Goal: Task Accomplishment & Management: Use online tool/utility

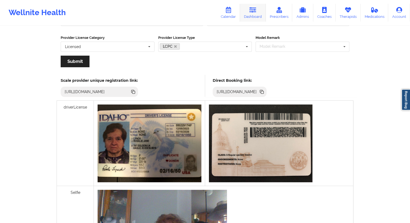
click at [254, 16] on link "Dashboard" at bounding box center [253, 13] width 26 height 18
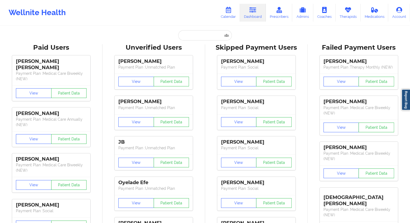
click at [188, 37] on input "text" at bounding box center [204, 35] width 53 height 10
paste input "[EMAIL_ADDRESS][DOMAIN_NAME]"
type input "[EMAIL_ADDRESS][DOMAIN_NAME]"
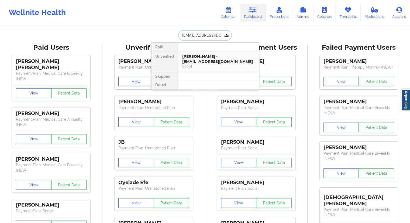
click at [197, 62] on div "[PERSON_NAME] - [EMAIL_ADDRESS][DOMAIN_NAME]" at bounding box center [218, 59] width 72 height 10
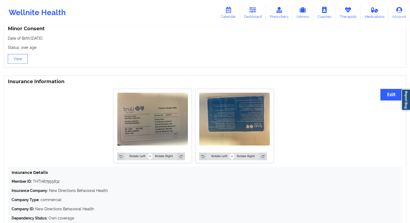
scroll to position [385, 0]
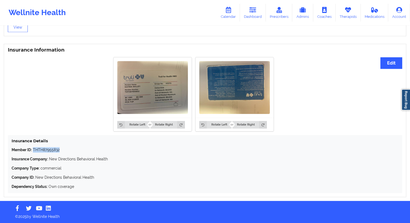
drag, startPoint x: 53, startPoint y: 151, endPoint x: 33, endPoint y: 151, distance: 19.4
click at [33, 151] on p "Member ID: THTH87955832" at bounding box center [205, 149] width 387 height 5
copy p "THTH87955832"
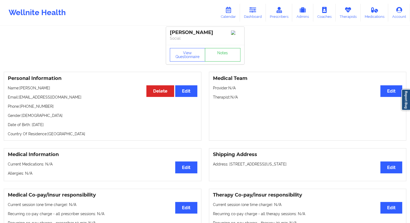
scroll to position [0, 0]
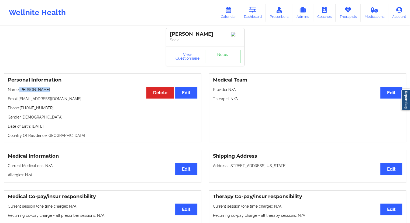
drag, startPoint x: 51, startPoint y: 89, endPoint x: 20, endPoint y: 89, distance: 30.8
click at [20, 89] on p "Name: [PERSON_NAME]" at bounding box center [103, 89] width 190 height 5
drag, startPoint x: 65, startPoint y: 125, endPoint x: 57, endPoint y: 126, distance: 7.7
click at [57, 126] on p "Date of Birth: [DEMOGRAPHIC_DATA]" at bounding box center [103, 126] width 190 height 5
copy p "1972"
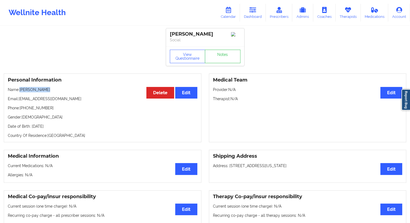
drag, startPoint x: 49, startPoint y: 93, endPoint x: 19, endPoint y: 89, distance: 30.5
click at [19, 89] on p "Name: [PERSON_NAME]" at bounding box center [103, 89] width 190 height 5
copy p "[PERSON_NAME]"
click at [45, 99] on p "Email: [EMAIL_ADDRESS][DOMAIN_NAME]" at bounding box center [103, 98] width 190 height 5
drag, startPoint x: 47, startPoint y: 94, endPoint x: 22, endPoint y: 91, distance: 25.1
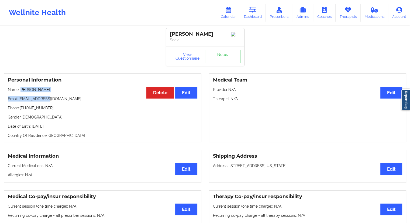
click at [22, 91] on div "Personal Information Edit Delete Name: [PERSON_NAME] Email: [EMAIL_ADDRESS][DOM…" at bounding box center [103, 107] width 198 height 69
click at [23, 94] on div "Personal Information Edit Delete Name: [PERSON_NAME] Email: [EMAIL_ADDRESS][DOM…" at bounding box center [103, 107] width 198 height 69
drag, startPoint x: 45, startPoint y: 90, endPoint x: 21, endPoint y: 90, distance: 24.6
click at [21, 90] on p "Name: [PERSON_NAME]" at bounding box center [103, 89] width 190 height 5
copy p "[PERSON_NAME]"
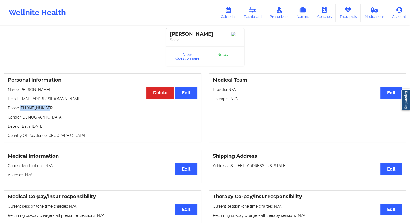
drag, startPoint x: 54, startPoint y: 108, endPoint x: 21, endPoint y: 107, distance: 32.7
click at [21, 107] on p "Phone: [PHONE_NUMBER]" at bounding box center [103, 107] width 190 height 5
copy p "[PHONE_NUMBER]"
drag, startPoint x: 50, startPoint y: 92, endPoint x: 21, endPoint y: 91, distance: 29.2
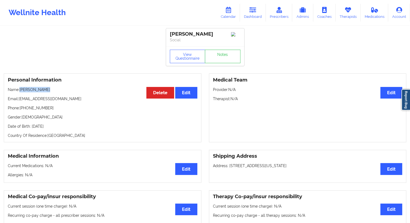
click at [21, 91] on p "Name: [PERSON_NAME]" at bounding box center [103, 89] width 190 height 5
copy p "[PERSON_NAME]"
click at [255, 9] on icon at bounding box center [253, 10] width 7 height 6
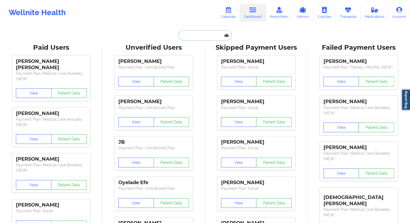
click at [204, 35] on input "text" at bounding box center [204, 35] width 53 height 10
paste input "[EMAIL_ADDRESS][DOMAIN_NAME]"
type input "[EMAIL_ADDRESS][DOMAIN_NAME]"
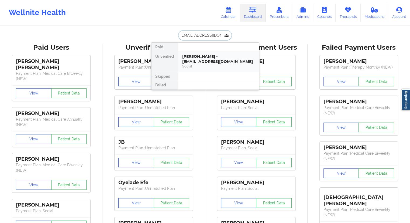
click at [192, 60] on div "[PERSON_NAME] - [EMAIL_ADDRESS][DOMAIN_NAME]" at bounding box center [218, 59] width 72 height 10
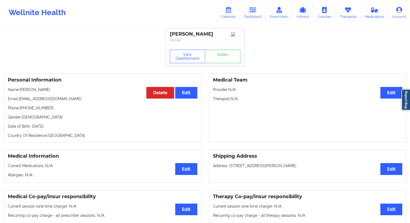
drag, startPoint x: 49, startPoint y: 91, endPoint x: 21, endPoint y: 90, distance: 28.1
click at [21, 90] on p "Name: [PERSON_NAME]" at bounding box center [103, 89] width 190 height 5
copy p "[PERSON_NAME]"
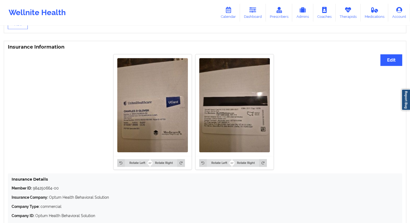
scroll to position [427, 0]
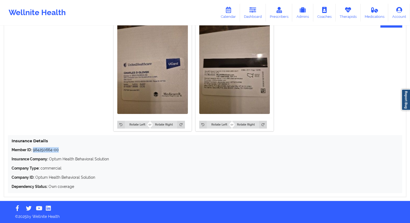
drag, startPoint x: 64, startPoint y: 150, endPoint x: 34, endPoint y: 150, distance: 30.2
click at [34, 150] on p "Member ID: 984250664-00" at bounding box center [205, 149] width 387 height 5
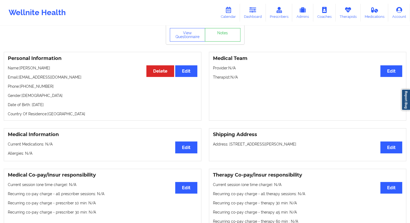
scroll to position [0, 0]
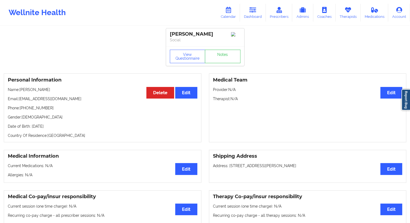
drag, startPoint x: 40, startPoint y: 91, endPoint x: 21, endPoint y: 91, distance: 19.7
click at [21, 91] on p "Name: [PERSON_NAME]" at bounding box center [103, 89] width 190 height 5
click at [46, 110] on p "Phone: [PHONE_NUMBER]" at bounding box center [103, 107] width 190 height 5
drag, startPoint x: 67, startPoint y: 126, endPoint x: 57, endPoint y: 127, distance: 9.5
click at [57, 127] on p "Date of Birth: [DEMOGRAPHIC_DATA]" at bounding box center [103, 126] width 190 height 5
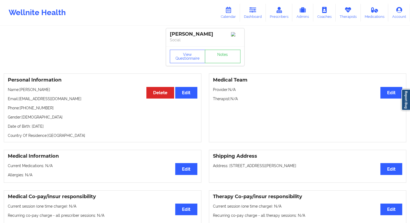
click at [38, 109] on p "Phone: [PHONE_NUMBER]" at bounding box center [103, 107] width 190 height 5
drag, startPoint x: 49, startPoint y: 110, endPoint x: 22, endPoint y: 110, distance: 27.0
click at [22, 110] on p "Phone: [PHONE_NUMBER]" at bounding box center [103, 107] width 190 height 5
click at [37, 113] on div "Personal Information Edit Delete Name: [PERSON_NAME] Email: [EMAIL_ADDRESS][DOM…" at bounding box center [103, 107] width 198 height 69
drag, startPoint x: 47, startPoint y: 110, endPoint x: 21, endPoint y: 110, distance: 26.7
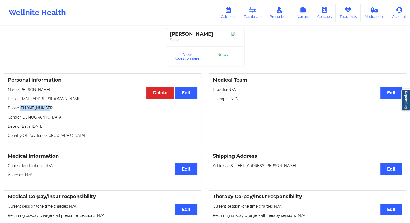
click at [21, 110] on p "Phone: [PHONE_NUMBER]" at bounding box center [103, 107] width 190 height 5
drag, startPoint x: 73, startPoint y: 99, endPoint x: 19, endPoint y: 99, distance: 53.7
click at [19, 99] on p "Email: [EMAIL_ADDRESS][DOMAIN_NAME]" at bounding box center [103, 98] width 190 height 5
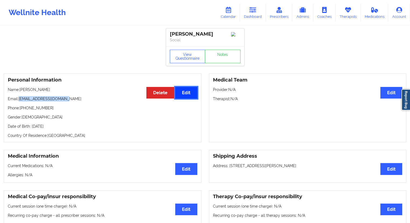
click at [194, 91] on button "Edit" at bounding box center [186, 93] width 22 height 12
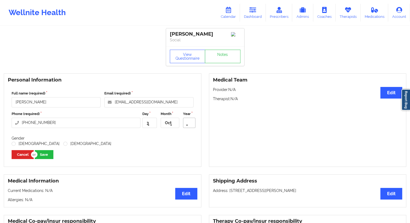
click at [188, 126] on icon at bounding box center [187, 125] width 8 height 10
click at [186, 158] on span "1965" at bounding box center [184, 160] width 8 height 4
click at [14, 146] on label "[DEMOGRAPHIC_DATA]" at bounding box center [36, 143] width 48 height 5
click at [14, 146] on input "[DEMOGRAPHIC_DATA]" at bounding box center [14, 143] width 5 height 5
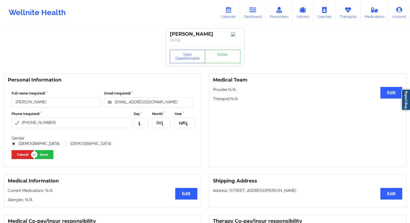
radio input "true"
click at [51, 157] on button "Save" at bounding box center [44, 154] width 19 height 9
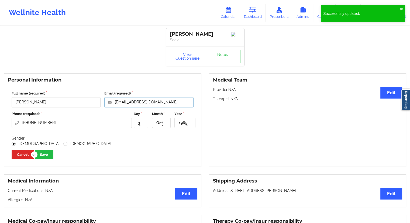
drag, startPoint x: 167, startPoint y: 105, endPoint x: 104, endPoint y: 104, distance: 62.6
click at [104, 104] on div "Email (required) [EMAIL_ADDRESS][DOMAIN_NAME]" at bounding box center [149, 99] width 93 height 17
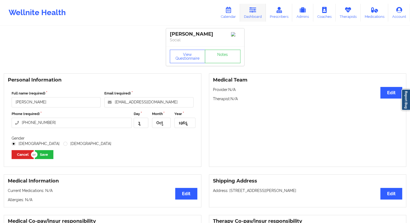
drag, startPoint x: 249, startPoint y: 13, endPoint x: 245, endPoint y: 17, distance: 5.0
click at [249, 13] on link "Dashboard" at bounding box center [253, 13] width 26 height 18
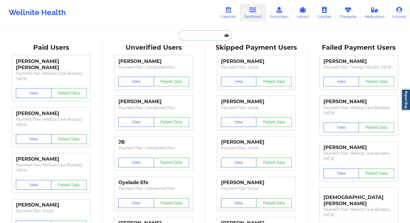
click at [206, 36] on input "text" at bounding box center [204, 35] width 53 height 10
paste input "[EMAIL_ADDRESS][DOMAIN_NAME]"
type input "[EMAIL_ADDRESS][DOMAIN_NAME]"
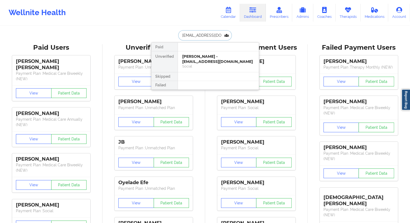
scroll to position [0, 2]
click at [198, 60] on div "[PERSON_NAME] - [EMAIL_ADDRESS][DOMAIN_NAME]" at bounding box center [218, 59] width 72 height 10
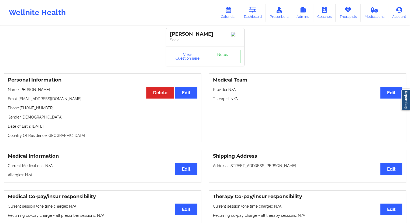
drag, startPoint x: 63, startPoint y: 126, endPoint x: 57, endPoint y: 127, distance: 5.9
click at [57, 127] on p "Date of Birth: [DEMOGRAPHIC_DATA]" at bounding box center [103, 126] width 190 height 5
click at [255, 16] on link "Dashboard" at bounding box center [253, 13] width 26 height 18
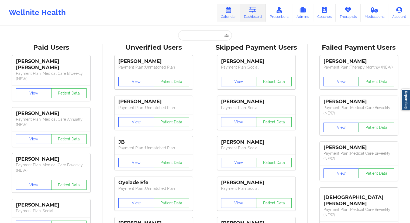
click at [233, 15] on link "Calendar" at bounding box center [228, 13] width 23 height 18
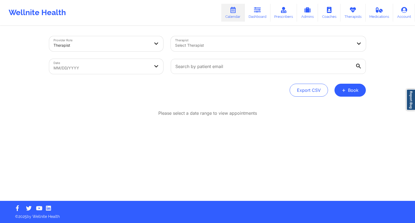
click at [112, 66] on body "Wellnite Health Calendar Dashboard Prescribers Admins Coaches Therapists Medica…" at bounding box center [207, 111] width 415 height 223
select select "2025-8"
select select "2025-9"
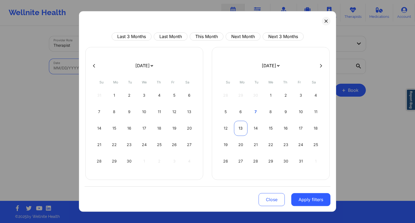
click at [242, 128] on div "13" at bounding box center [241, 128] width 14 height 15
select select "2025-9"
select select "2025-10"
select select "2025-9"
select select "2025-10"
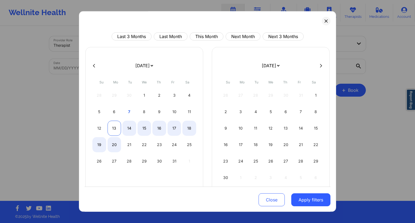
select select "2025-9"
select select "2025-10"
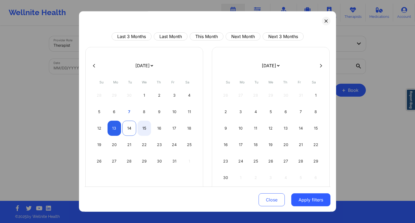
select select "2025-9"
select select "2025-10"
select select "2025-9"
select select "2025-10"
click at [131, 129] on div "14" at bounding box center [129, 128] width 14 height 15
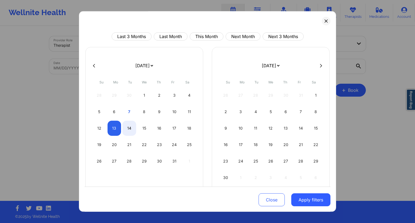
select select "2025-9"
select select "2025-10"
click at [303, 200] on button "Apply filters" at bounding box center [310, 199] width 39 height 13
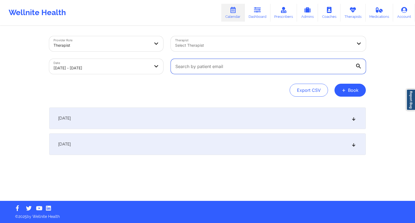
click at [233, 71] on input "text" at bounding box center [268, 66] width 195 height 15
paste input "1965"
type input "1965"
paste input "[EMAIL_ADDRESS][DOMAIN_NAME]"
type input "[EMAIL_ADDRESS][DOMAIN_NAME]"
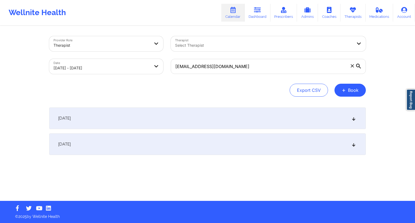
click at [169, 85] on div "Export CSV + Book" at bounding box center [207, 90] width 316 height 13
click at [135, 119] on div "[DATE]" at bounding box center [207, 118] width 316 height 22
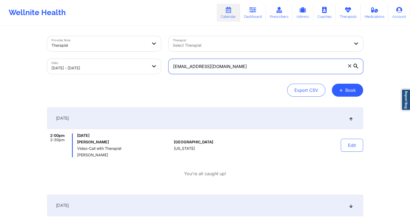
drag, startPoint x: 235, startPoint y: 69, endPoint x: 170, endPoint y: 69, distance: 64.5
click at [170, 69] on input "[EMAIL_ADDRESS][DOMAIN_NAME]" at bounding box center [266, 66] width 195 height 15
click at [252, 13] on link "Dashboard" at bounding box center [253, 13] width 26 height 18
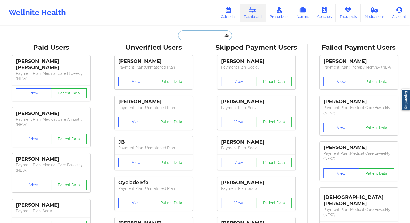
click at [183, 36] on input "text" at bounding box center [204, 35] width 53 height 10
paste input "[EMAIL_ADDRESS][DOMAIN_NAME]"
type input "[EMAIL_ADDRESS][DOMAIN_NAME]"
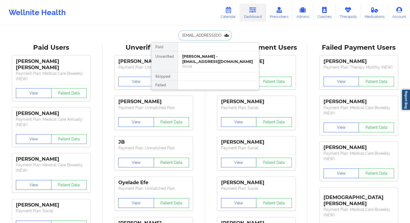
scroll to position [0, 2]
click at [193, 64] on div "[PERSON_NAME] - [EMAIL_ADDRESS][DOMAIN_NAME]" at bounding box center [218, 59] width 72 height 10
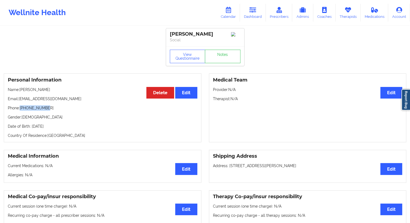
drag, startPoint x: 51, startPoint y: 108, endPoint x: 23, endPoint y: 109, distance: 28.4
click at [21, 110] on p "Phone: [PHONE_NUMBER]" at bounding box center [103, 107] width 190 height 5
drag, startPoint x: 245, startPoint y: 15, endPoint x: 243, endPoint y: 17, distance: 2.8
click at [245, 15] on link "Dashboard" at bounding box center [253, 13] width 26 height 18
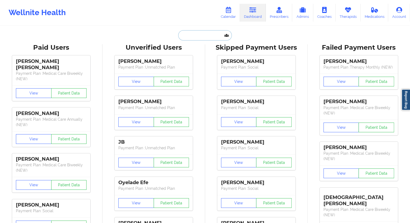
click at [186, 34] on input "text" at bounding box center [204, 35] width 53 height 10
paste input "[EMAIL_ADDRESS][DOMAIN_NAME]"
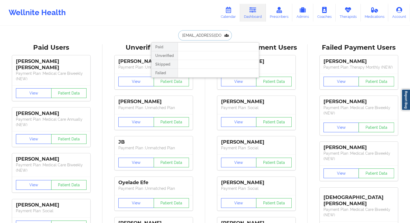
click at [187, 35] on input "[EMAIL_ADDRESS][DOMAIN_NAME]" at bounding box center [204, 35] width 53 height 10
paste input "[PERSON_NAME]"
click at [198, 36] on input "[PERSON_NAME]" at bounding box center [204, 35] width 53 height 10
type input "[PERSON_NAME]"
click at [181, 35] on input "[PERSON_NAME]" at bounding box center [204, 35] width 53 height 10
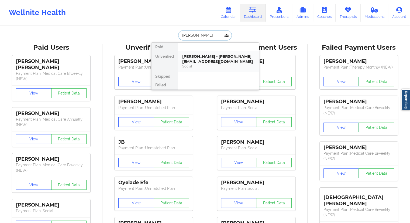
click at [206, 58] on div "[PERSON_NAME] - [PERSON_NAME][EMAIL_ADDRESS][DOMAIN_NAME]" at bounding box center [218, 59] width 72 height 10
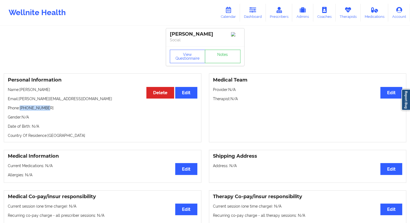
drag, startPoint x: 52, startPoint y: 108, endPoint x: 21, endPoint y: 108, distance: 31.3
click at [21, 108] on p "Phone: [PHONE_NUMBER]" at bounding box center [103, 107] width 190 height 5
drag, startPoint x: 34, startPoint y: 89, endPoint x: 20, endPoint y: 88, distance: 13.8
click at [20, 88] on div "Personal Information Edit Delete Name: [PERSON_NAME] Email: [PERSON_NAME][EMAIL…" at bounding box center [103, 107] width 198 height 69
click at [249, 20] on link "Dashboard" at bounding box center [253, 13] width 26 height 18
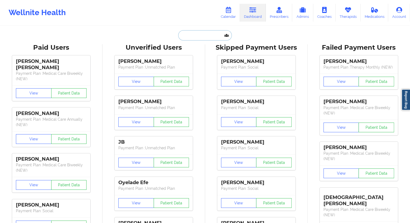
click at [194, 33] on input "text" at bounding box center [204, 35] width 53 height 10
paste input "[PERSON_NAME]"
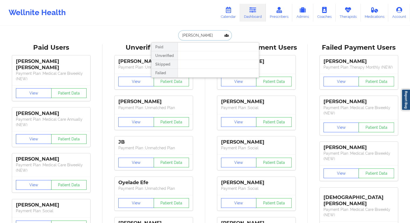
click at [209, 38] on input "[PERSON_NAME]" at bounding box center [204, 35] width 53 height 10
paste input "[EMAIL_ADDRESS][DOMAIN_NAME]"
type input "[EMAIL_ADDRESS][DOMAIN_NAME]"
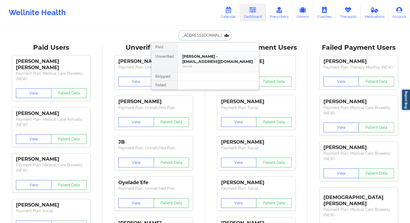
click at [195, 60] on div "[PERSON_NAME] - [EMAIL_ADDRESS][DOMAIN_NAME]" at bounding box center [218, 59] width 72 height 10
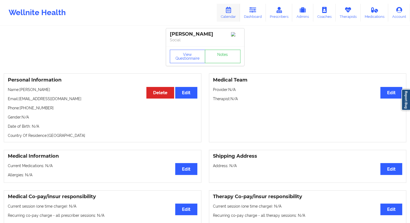
click at [233, 15] on link "Calendar" at bounding box center [228, 13] width 23 height 18
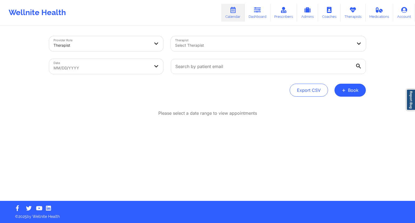
click at [120, 72] on body "Wellnite Health Calendar Dashboard Prescribers Admins Coaches Therapists Medica…" at bounding box center [207, 111] width 415 height 223
select select "2025-8"
select select "2025-9"
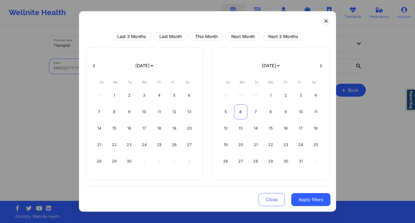
click at [243, 111] on div "6" at bounding box center [241, 111] width 14 height 15
select select "2025-9"
select select "2025-10"
click at [255, 111] on div "4" at bounding box center [256, 111] width 14 height 15
select select "2025-9"
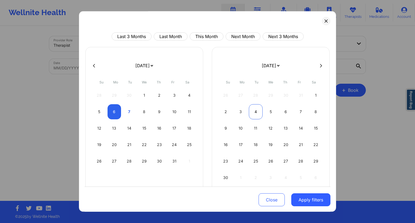
select select "2025-10"
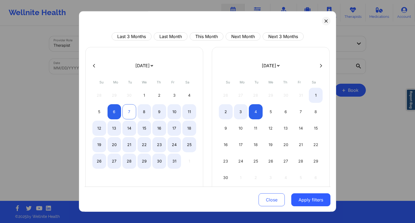
click at [130, 115] on div "7" at bounding box center [129, 111] width 14 height 15
select select "2025-9"
select select "2025-10"
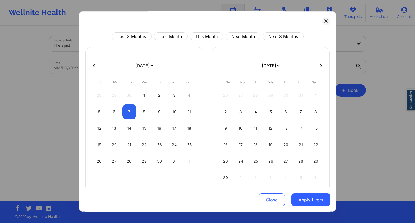
select select "2025-9"
select select "2025-10"
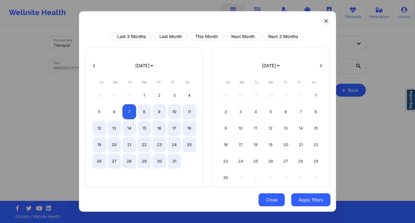
select select "2025-9"
select select "2025-10"
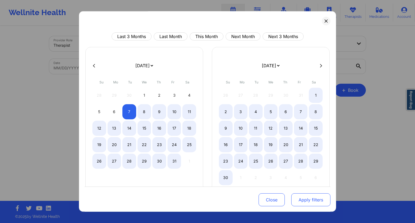
click at [298, 200] on button "Apply filters" at bounding box center [310, 199] width 39 height 13
select select "2025-9"
select select "2025-10"
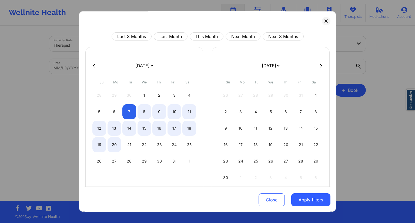
select select "2025-9"
select select "2025-10"
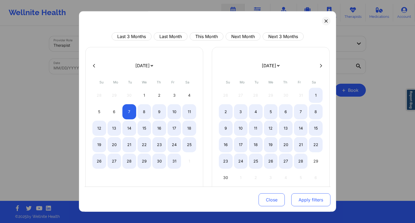
click at [305, 202] on button "Apply filters" at bounding box center [310, 199] width 39 height 13
select select "2025-9"
select select "2025-10"
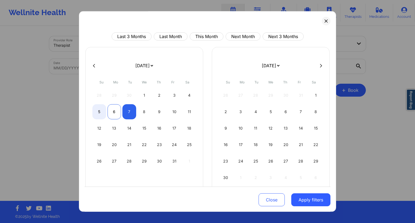
select select "2025-9"
select select "2025-10"
click at [111, 113] on div "6" at bounding box center [114, 111] width 14 height 15
click at [125, 112] on div "7" at bounding box center [129, 111] width 14 height 15
select select "2025-9"
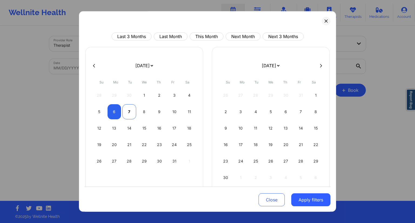
select select "2025-10"
click at [304, 204] on button "Apply filters" at bounding box center [310, 199] width 39 height 13
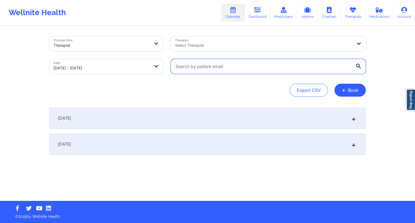
click at [211, 65] on input "text" at bounding box center [268, 66] width 195 height 15
paste input "[EMAIL_ADDRESS][DOMAIN_NAME]"
type input "[EMAIL_ADDRESS][DOMAIN_NAME]"
click at [174, 85] on div "Export CSV + Book" at bounding box center [207, 90] width 316 height 13
click at [148, 129] on div "[DATE] No appointments [DATE] No appointments" at bounding box center [207, 130] width 316 height 47
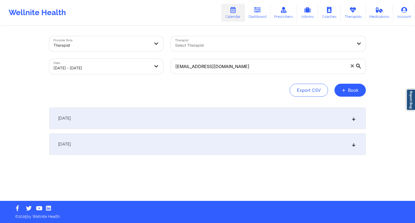
click at [141, 145] on div "[DATE]" at bounding box center [207, 144] width 316 height 22
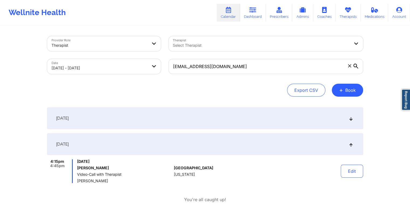
scroll to position [37, 0]
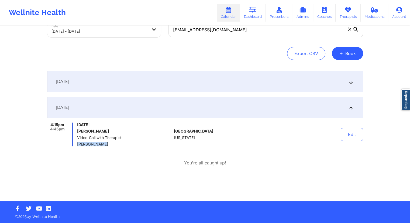
drag, startPoint x: 100, startPoint y: 145, endPoint x: 77, endPoint y: 143, distance: 23.6
click at [77, 143] on div "4:15pm 4:45pm [DATE] [PERSON_NAME] Video-Call with Therapist [PERSON_NAME]" at bounding box center [109, 135] width 125 height 24
click at [361, 135] on button "Edit" at bounding box center [352, 134] width 22 height 13
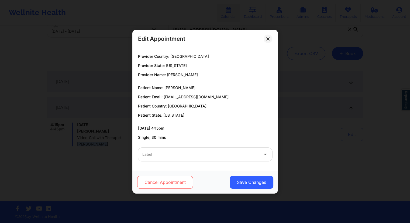
click at [161, 177] on button "Cancel Appointment" at bounding box center [165, 182] width 56 height 13
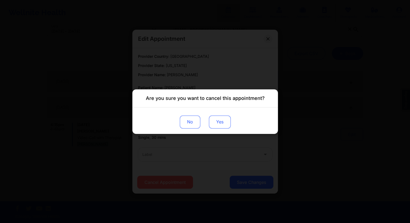
click at [218, 127] on button "Yes" at bounding box center [220, 121] width 22 height 13
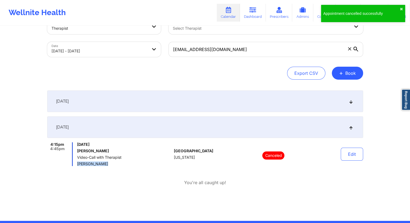
scroll to position [0, 0]
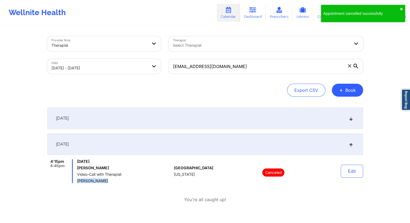
click at [249, 15] on link "Dashboard" at bounding box center [253, 13] width 26 height 18
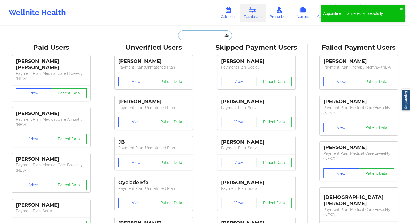
click at [207, 33] on input "text" at bounding box center [204, 35] width 53 height 10
paste input "[EMAIL_ADDRESS][DOMAIN_NAME]"
type input "[EMAIL_ADDRESS][DOMAIN_NAME]"
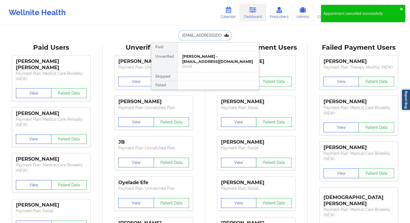
scroll to position [0, 2]
click at [194, 63] on div "[PERSON_NAME] - [EMAIL_ADDRESS][DOMAIN_NAME]" at bounding box center [218, 59] width 72 height 10
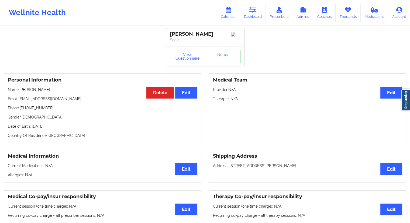
drag, startPoint x: 49, startPoint y: 93, endPoint x: 20, endPoint y: 91, distance: 28.9
click at [20, 91] on p "Name: [PERSON_NAME]" at bounding box center [103, 89] width 190 height 5
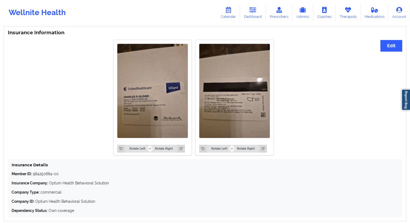
scroll to position [427, 0]
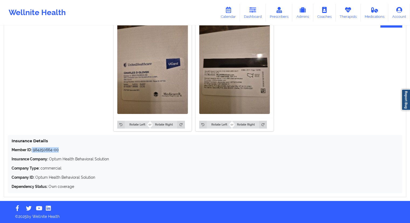
drag, startPoint x: 65, startPoint y: 151, endPoint x: 32, endPoint y: 151, distance: 32.9
click at [32, 151] on p "Member ID: 984250664-00" at bounding box center [205, 149] width 387 height 5
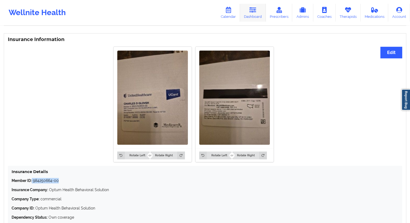
scroll to position [346, 0]
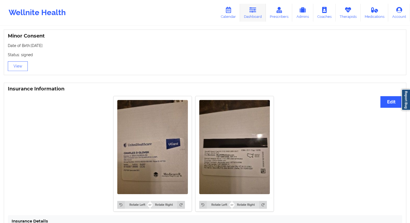
click at [255, 13] on link "Dashboard" at bounding box center [253, 13] width 26 height 18
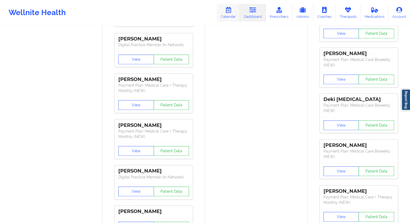
click at [231, 14] on link "Calendar" at bounding box center [228, 13] width 23 height 18
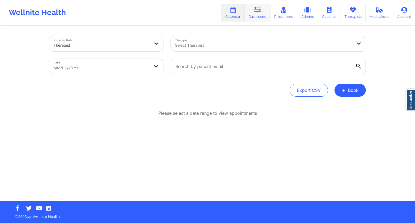
click at [251, 18] on link "Dashboard" at bounding box center [257, 13] width 26 height 18
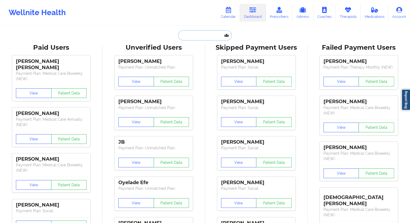
click at [193, 32] on input "text" at bounding box center [204, 35] width 53 height 10
click at [256, 14] on link "Dashboard" at bounding box center [253, 13] width 26 height 18
click at [233, 16] on link "Calendar" at bounding box center [228, 13] width 23 height 18
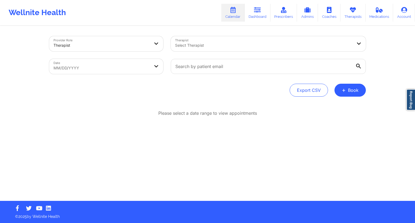
click at [150, 66] on body "Wellnite Health Calendar Dashboard Prescribers Admins Coaches Therapists Medica…" at bounding box center [207, 111] width 415 height 223
select select "2025-8"
select select "2025-9"
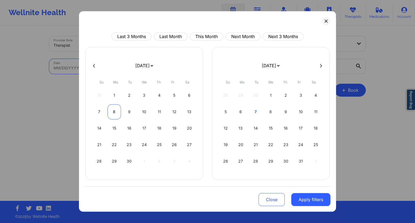
click at [118, 111] on div "8" at bounding box center [114, 111] width 14 height 15
select select "2025-8"
select select "2025-9"
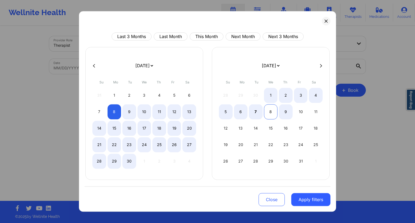
select select "2025-8"
select select "2025-9"
click at [270, 112] on div "8" at bounding box center [271, 111] width 14 height 15
select select "2025-8"
select select "2025-9"
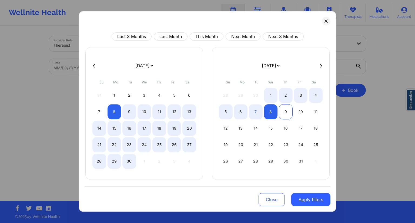
click at [284, 109] on div "9" at bounding box center [286, 111] width 14 height 15
select select "2025-9"
select select "2025-10"
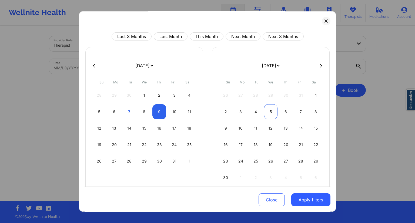
select select "2025-9"
select select "2025-10"
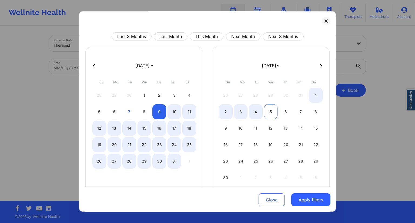
click at [270, 112] on div "5" at bounding box center [271, 111] width 14 height 15
select select "2025-9"
select select "2025-10"
click at [142, 117] on div "8" at bounding box center [144, 111] width 14 height 15
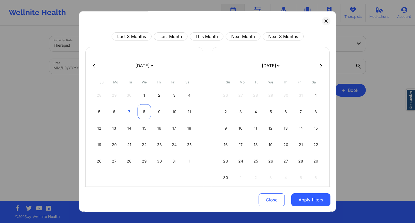
select select "2025-9"
select select "2025-10"
select select "2025-9"
select select "2025-10"
click at [130, 117] on div "7" at bounding box center [129, 111] width 14 height 15
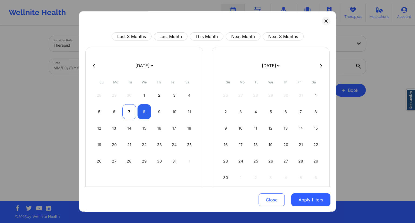
select select "2025-9"
select select "2025-10"
select select "2025-9"
select select "2025-10"
click at [144, 114] on div "8" at bounding box center [144, 111] width 14 height 15
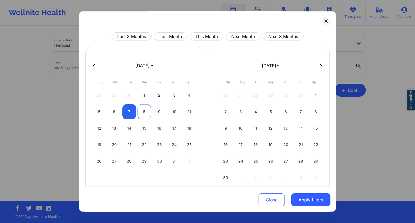
select select "2025-9"
select select "2025-10"
click at [157, 113] on div "9" at bounding box center [159, 111] width 14 height 15
select select "2025-9"
select select "2025-10"
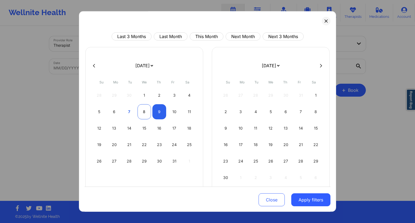
select select "2025-9"
select select "2025-10"
click at [142, 114] on div "8" at bounding box center [144, 111] width 14 height 15
select select "2025-9"
select select "2025-10"
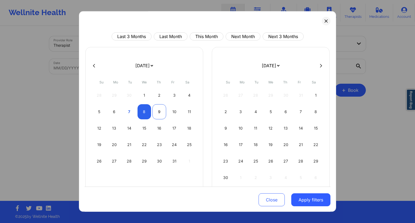
select select "2025-9"
select select "2025-10"
click at [158, 113] on div "9" at bounding box center [159, 111] width 14 height 15
select select "2025-9"
select select "2025-10"
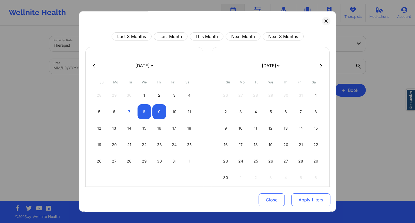
click at [307, 200] on button "Apply filters" at bounding box center [310, 199] width 39 height 13
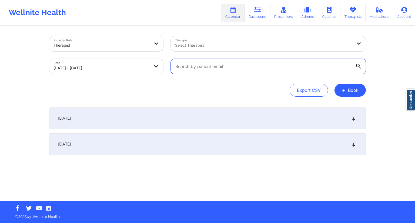
click at [212, 70] on input "text" at bounding box center [268, 66] width 195 height 15
paste input "[EMAIL_ADDRESS][DOMAIN_NAME]"
type input "[EMAIL_ADDRESS][DOMAIN_NAME]"
click at [172, 82] on div "Provider Role Therapist Therapist Select Therapist Date [DATE] - [DATE] [PERSON…" at bounding box center [207, 66] width 316 height 60
click at [130, 148] on div "[DATE]" at bounding box center [207, 144] width 316 height 22
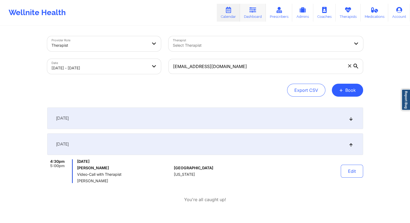
click at [252, 14] on link "Dashboard" at bounding box center [253, 13] width 26 height 18
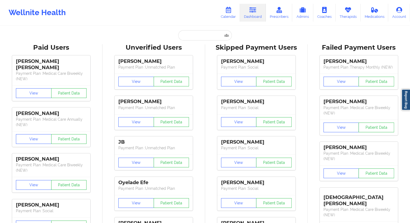
click at [198, 36] on input "text" at bounding box center [204, 35] width 53 height 10
paste input "[EMAIL_ADDRESS][DOMAIN_NAME]"
type input "[EMAIL_ADDRESS][DOMAIN_NAME]"
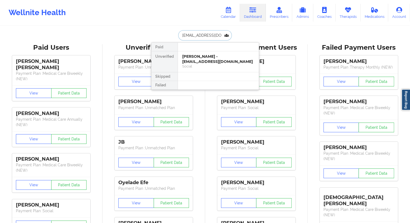
scroll to position [0, 5]
click at [196, 60] on div "[PERSON_NAME] - [PERSON_NAME][EMAIL_ADDRESS][DOMAIN_NAME]" at bounding box center [218, 59] width 72 height 10
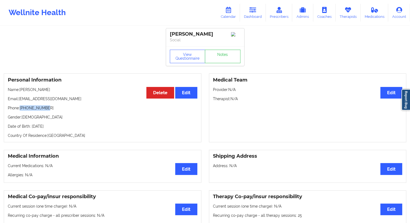
drag, startPoint x: 51, startPoint y: 110, endPoint x: 20, endPoint y: 107, distance: 31.2
click at [20, 107] on p "Phone: [PHONE_NUMBER]" at bounding box center [103, 107] width 190 height 5
drag, startPoint x: 49, startPoint y: 91, endPoint x: 20, endPoint y: 91, distance: 28.6
click at [20, 91] on p "Name: [PERSON_NAME]" at bounding box center [103, 89] width 190 height 5
drag, startPoint x: 83, startPoint y: 100, endPoint x: 18, endPoint y: 100, distance: 65.3
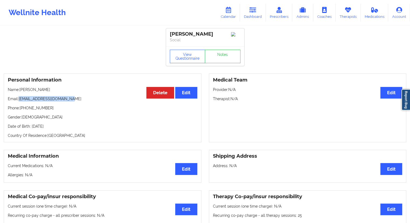
click at [18, 100] on p "Email: [PERSON_NAME][EMAIL_ADDRESS][DOMAIN_NAME]" at bounding box center [103, 98] width 190 height 5
click at [33, 120] on p "Gender: [DEMOGRAPHIC_DATA]" at bounding box center [103, 116] width 190 height 5
drag, startPoint x: 67, startPoint y: 100, endPoint x: 18, endPoint y: 100, distance: 49.1
click at [18, 100] on p "Email: [PERSON_NAME][EMAIL_ADDRESS][DOMAIN_NAME]" at bounding box center [103, 98] width 190 height 5
click at [232, 12] on icon at bounding box center [228, 10] width 7 height 6
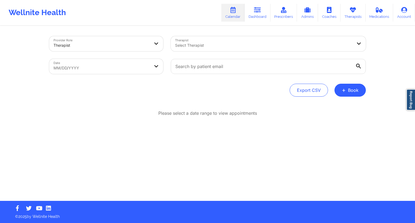
select select "2025-8"
select select "2025-9"
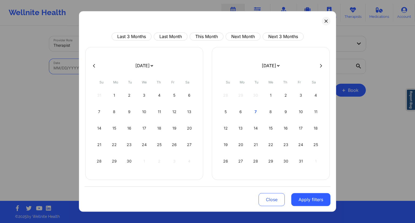
click at [153, 72] on body "Wellnite Health Calendar Dashboard Prescribers Admins Coaches Therapists Medica…" at bounding box center [207, 111] width 415 height 223
click at [255, 113] on div "7" at bounding box center [256, 111] width 14 height 15
select select "2025-9"
select select "2025-10"
select select "2025-9"
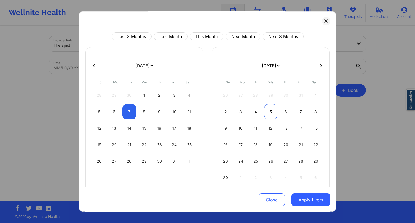
select select "2025-10"
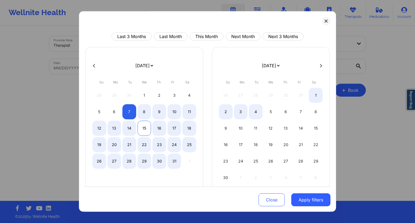
select select "2025-9"
select select "2025-10"
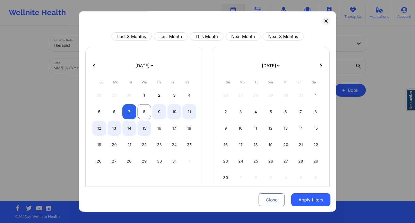
select select "2025-9"
select select "2025-10"
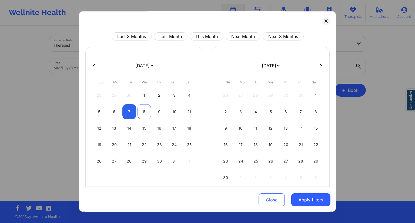
click at [142, 113] on div "8" at bounding box center [144, 111] width 14 height 15
select select "2025-9"
select select "2025-10"
click at [158, 115] on div "9" at bounding box center [159, 111] width 14 height 15
select select "2025-9"
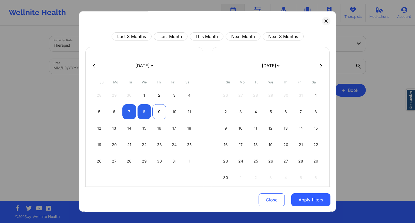
select select "2025-10"
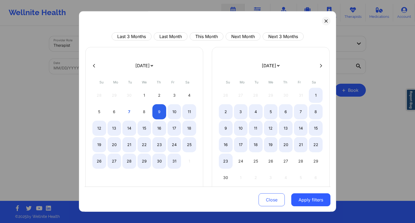
select select "2025-9"
select select "2025-10"
click at [316, 200] on button "Apply filters" at bounding box center [310, 199] width 39 height 13
select select "2025-9"
select select "2025-10"
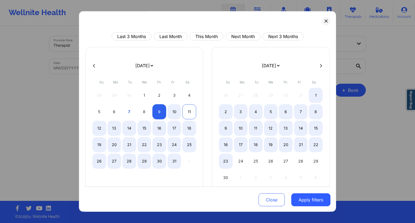
select select "2025-9"
select select "2025-10"
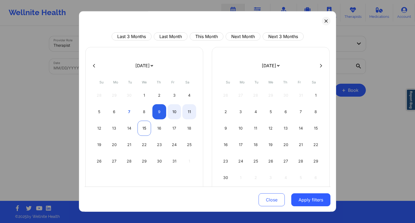
select select "2025-9"
select select "2025-10"
click at [139, 115] on div "8" at bounding box center [144, 111] width 14 height 15
select select "2025-9"
select select "2025-10"
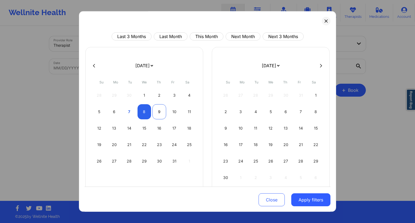
select select "2025-9"
select select "2025-10"
click at [154, 114] on div "9" at bounding box center [159, 111] width 14 height 15
select select "2025-9"
select select "2025-10"
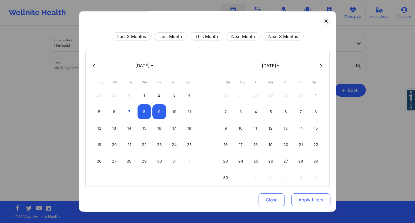
click at [318, 198] on button "Apply filters" at bounding box center [310, 199] width 39 height 13
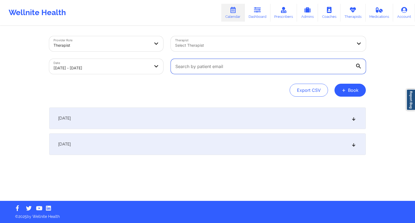
click at [201, 64] on input "text" at bounding box center [268, 66] width 195 height 15
paste input "[EMAIL_ADDRESS][DOMAIN_NAME]"
type input "[EMAIL_ADDRESS][DOMAIN_NAME]"
click at [159, 93] on div "Export CSV + Book" at bounding box center [207, 90] width 316 height 13
click at [136, 133] on div "[DATE] No appointments [DATE] No appointments" at bounding box center [207, 130] width 316 height 47
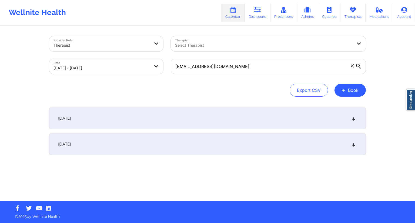
click at [130, 147] on div "[DATE]" at bounding box center [207, 144] width 316 height 22
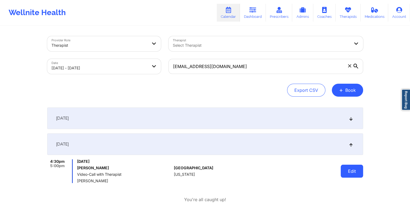
click at [350, 170] on button "Edit" at bounding box center [352, 171] width 22 height 13
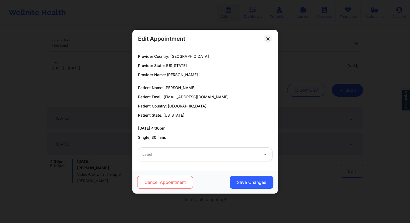
click at [165, 183] on button "Cancel Appointment" at bounding box center [165, 182] width 56 height 13
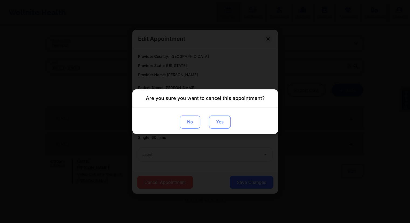
click at [219, 118] on button "Yes" at bounding box center [220, 121] width 22 height 13
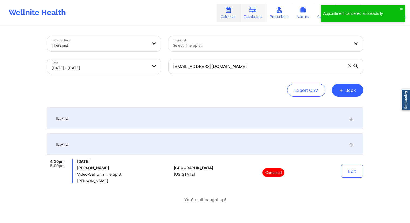
click at [247, 16] on link "Dashboard" at bounding box center [253, 13] width 26 height 18
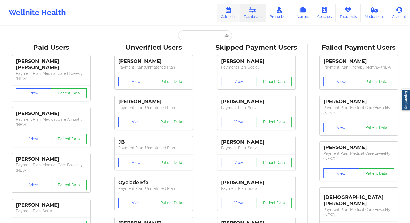
click at [226, 16] on link "Calendar" at bounding box center [228, 13] width 23 height 18
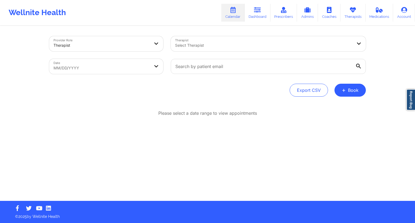
select select "2025-8"
select select "2025-9"
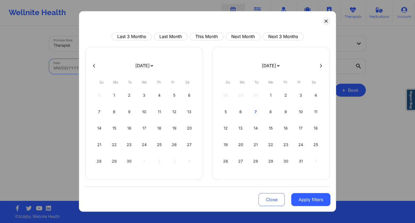
click at [131, 64] on body "Appointment cancelled successfully ✖︎ Wellnite Health Calendar Dashboard Prescr…" at bounding box center [207, 111] width 415 height 223
click at [226, 142] on div "19" at bounding box center [226, 144] width 14 height 15
select select "2025-9"
select select "2025-10"
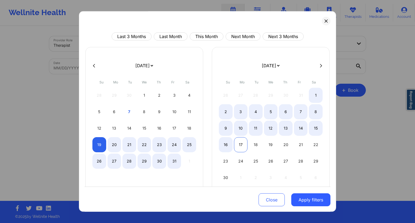
click at [240, 145] on div "17" at bounding box center [241, 144] width 14 height 15
select select "2025-9"
select select "2025-10"
click at [98, 145] on div "19" at bounding box center [99, 144] width 14 height 15
select select "2025-9"
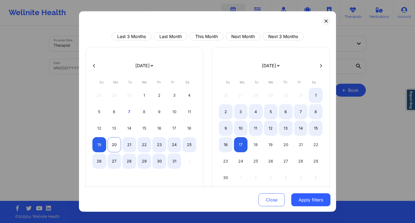
select select "2025-10"
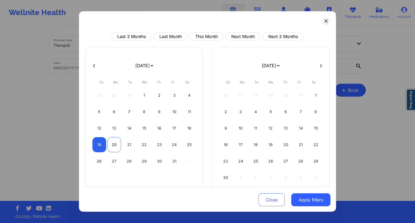
click at [112, 146] on div "20" at bounding box center [114, 144] width 14 height 15
select select "2025-9"
select select "2025-10"
click at [296, 197] on button "Apply filters" at bounding box center [310, 199] width 39 height 13
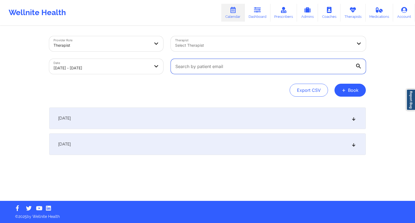
click at [189, 70] on input "text" at bounding box center [268, 66] width 195 height 15
paste input "[EMAIL_ADDRESS][DOMAIN_NAME]"
type input "[EMAIL_ADDRESS][DOMAIN_NAME]"
click at [180, 86] on div "Export CSV + Book" at bounding box center [207, 90] width 316 height 13
click at [108, 151] on div "[DATE]" at bounding box center [207, 144] width 316 height 22
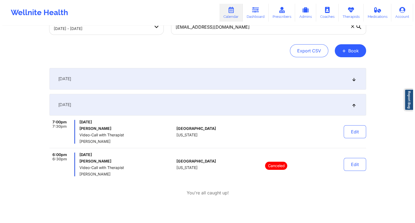
scroll to position [27, 0]
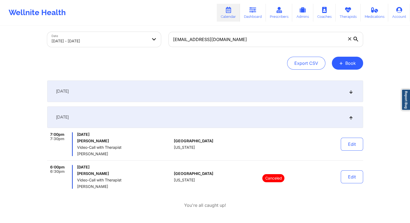
select select "2025-9"
select select "2025-10"
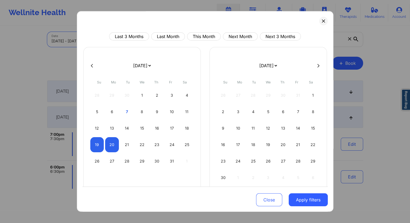
click at [89, 41] on body "Wellnite Health Calendar Dashboard Prescribers Admins Coaches Therapists Medica…" at bounding box center [205, 84] width 410 height 223
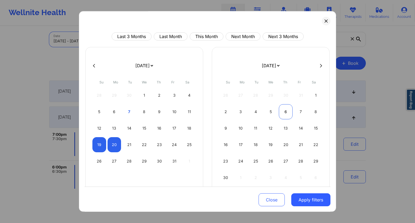
click at [286, 114] on div "6" at bounding box center [286, 111] width 14 height 15
select select "2025-10"
select select "2025-11"
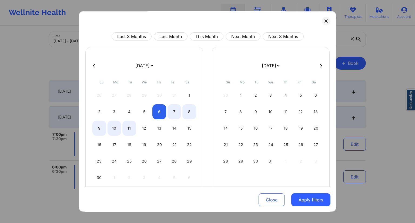
select select "2025-10"
select select "2025-11"
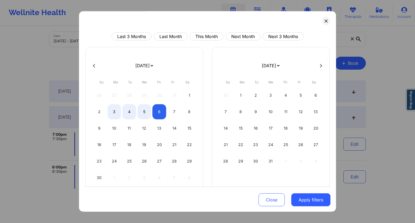
click at [94, 62] on div "[DATE] [DATE] [DATE] [DATE] [DATE] [DATE] [DATE] [DATE] [DATE] [DATE] [DATE] [D…" at bounding box center [207, 121] width 246 height 149
click at [94, 64] on icon at bounding box center [94, 66] width 2 height 4
select select "2025-9"
select select "2025-10"
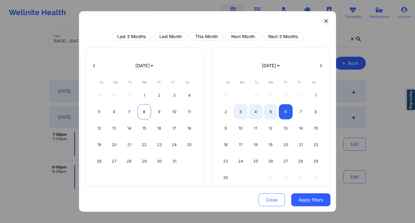
select select "2025-9"
select select "2025-10"
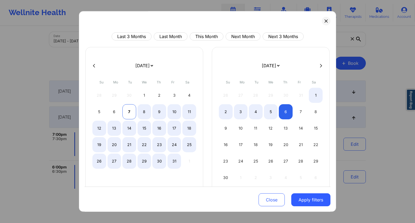
select select "2025-9"
select select "2025-10"
select select "2025-9"
select select "2025-10"
click at [115, 112] on div "6" at bounding box center [114, 111] width 14 height 15
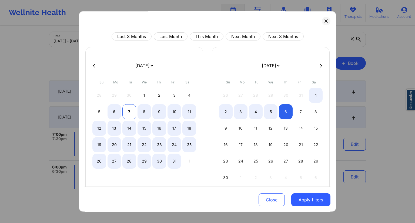
select select "2025-9"
select select "2025-10"
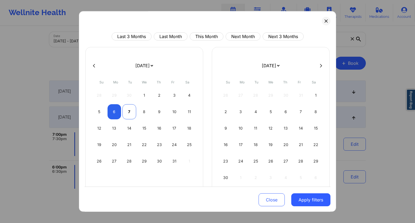
click at [126, 113] on div "7" at bounding box center [129, 111] width 14 height 15
select select "2025-9"
select select "2025-10"
click at [304, 199] on button "Apply filters" at bounding box center [310, 199] width 39 height 13
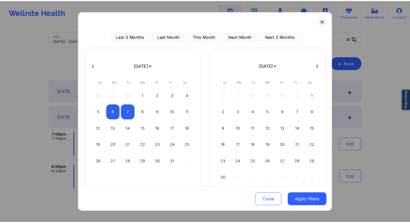
scroll to position [0, 0]
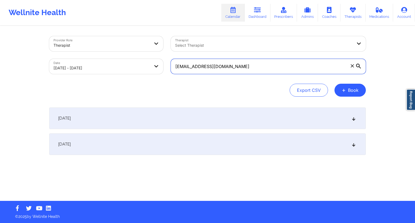
click at [208, 69] on input "[EMAIL_ADDRESS][DOMAIN_NAME]" at bounding box center [268, 66] width 195 height 15
paste input "rickettsridge8@g"
type input "[EMAIL_ADDRESS][DOMAIN_NAME]"
click at [172, 103] on div "Provider Role Therapist Therapist Select Therapist Date [DATE] - [DATE] [EMAIL_…" at bounding box center [207, 113] width 324 height 174
click at [101, 142] on div "[DATE]" at bounding box center [207, 144] width 316 height 22
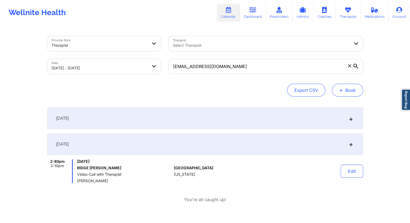
click at [350, 93] on button "+ Book" at bounding box center [347, 90] width 31 height 13
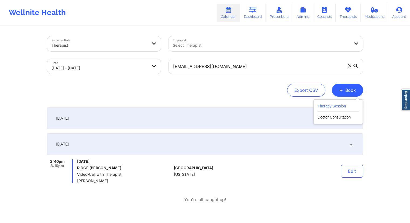
click at [340, 104] on button "Therapy Session" at bounding box center [338, 107] width 41 height 9
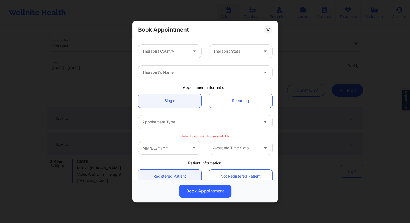
click at [164, 50] on div at bounding box center [165, 51] width 46 height 6
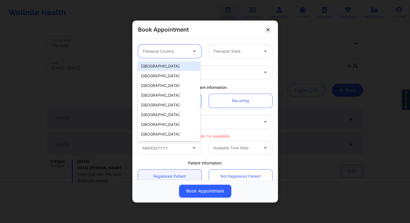
click at [160, 67] on div "[GEOGRAPHIC_DATA]" at bounding box center [169, 66] width 62 height 10
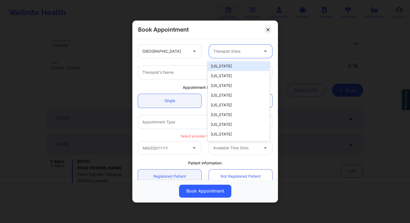
click at [212, 55] on div "Therapist State" at bounding box center [234, 51] width 50 height 13
type input "oh"
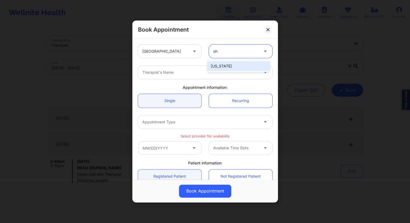
click at [220, 64] on div "[US_STATE]" at bounding box center [239, 66] width 62 height 10
click at [193, 70] on div at bounding box center [200, 72] width 117 height 6
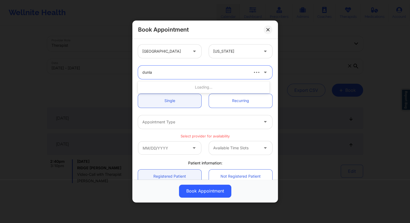
type input "[PERSON_NAME]"
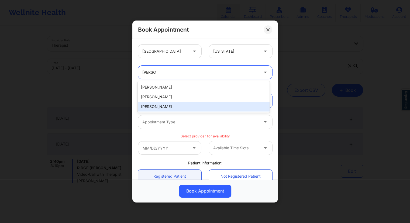
click at [165, 106] on div "[PERSON_NAME]" at bounding box center [204, 107] width 132 height 10
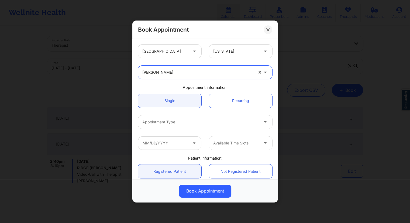
click at [218, 121] on div at bounding box center [200, 122] width 117 height 6
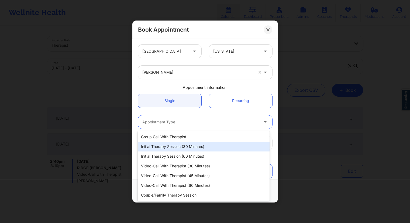
click at [189, 147] on div "Initial Therapy Session (30 minutes)" at bounding box center [204, 147] width 132 height 10
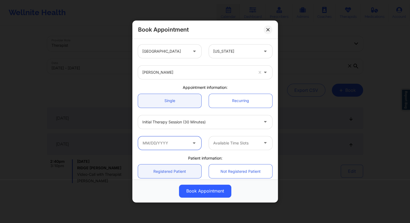
click at [182, 145] on input "text" at bounding box center [169, 142] width 63 height 13
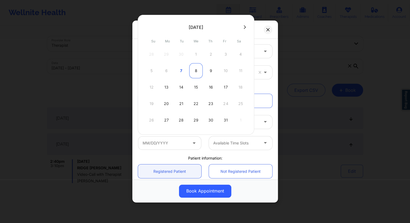
click at [196, 71] on div "8" at bounding box center [195, 70] width 13 height 15
type input "[DATE]"
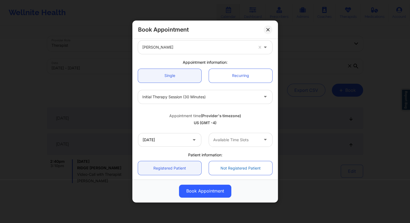
scroll to position [54, 0]
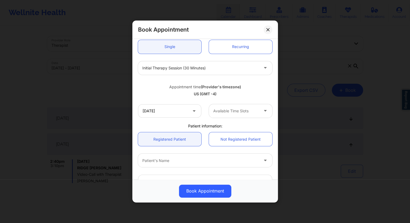
click at [260, 114] on div at bounding box center [266, 110] width 13 height 13
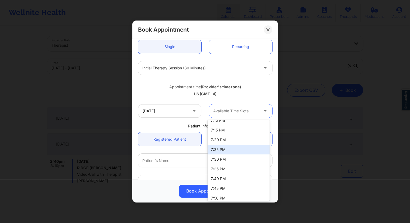
scroll to position [590, 0]
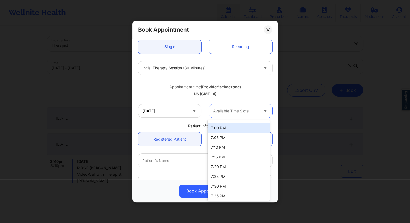
click at [216, 126] on div "7:00 PM" at bounding box center [239, 128] width 62 height 10
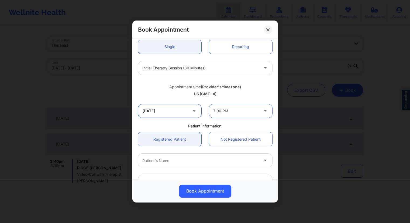
click at [180, 110] on input "[DATE]" at bounding box center [169, 110] width 63 height 13
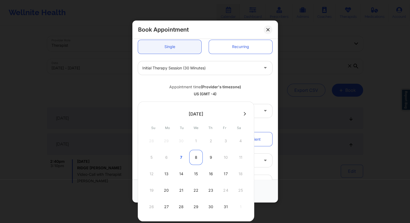
click at [196, 157] on div "8" at bounding box center [195, 157] width 13 height 15
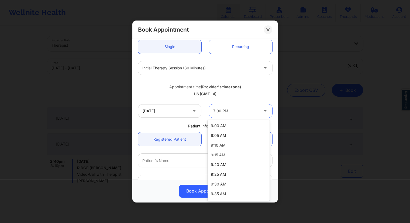
click at [243, 113] on div at bounding box center [236, 111] width 46 height 6
click at [252, 94] on div "US (GMT -4)" at bounding box center [205, 93] width 134 height 5
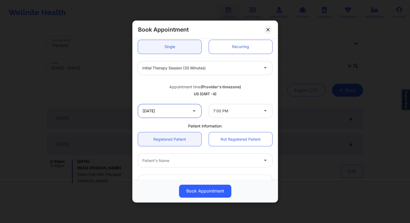
click at [174, 109] on input "[DATE]" at bounding box center [169, 110] width 63 height 13
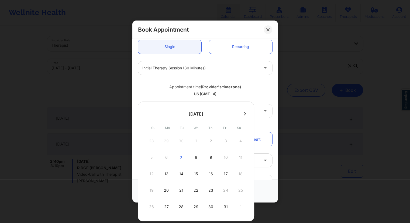
click at [174, 98] on div "Appointment time (Provider's timezone) [GEOGRAPHIC_DATA] (GMT -4)" at bounding box center [205, 90] width 142 height 22
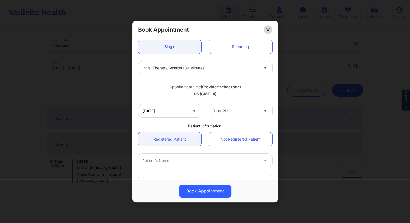
click at [268, 29] on icon at bounding box center [268, 29] width 3 height 3
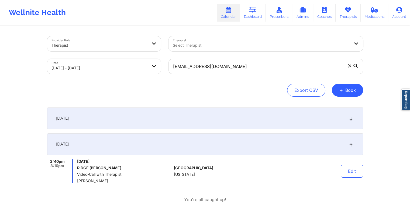
click at [100, 71] on body "Wellnite Health Calendar Dashboard Prescribers Admins Coaches Therapists Medica…" at bounding box center [205, 111] width 410 height 223
select select "2025-9"
select select "2025-10"
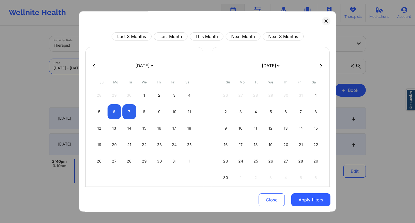
click at [308, 203] on button "Apply filters" at bounding box center [310, 199] width 39 height 13
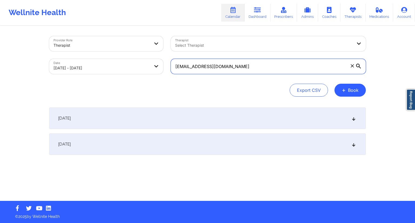
click at [218, 66] on input "[EMAIL_ADDRESS][DOMAIN_NAME]" at bounding box center [268, 66] width 195 height 15
paste input "[PERSON_NAME]"
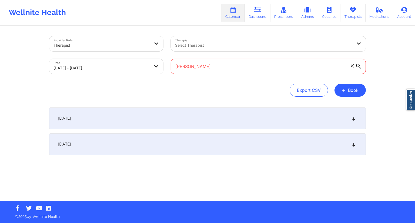
paste input "[EMAIL_ADDRESS][DOMAIN_NAME]"
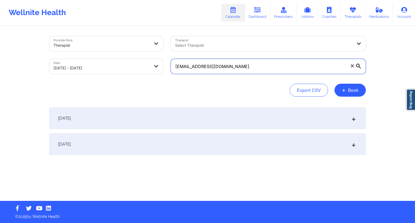
type input "[EMAIL_ADDRESS][DOMAIN_NAME]"
click at [125, 143] on div "[DATE]" at bounding box center [207, 144] width 316 height 22
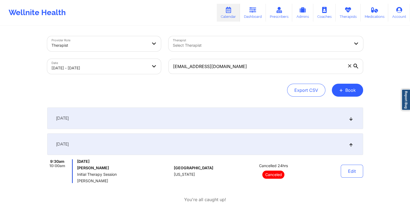
click at [345, 102] on div "Provider Role Therapist Therapist Select Therapist Date [DATE] - [DATE] [EMAIL_…" at bounding box center [205, 131] width 324 height 211
drag, startPoint x: 118, startPoint y: 180, endPoint x: 82, endPoint y: 181, distance: 36.2
click at [76, 180] on div "9:30am 10:00am [DATE] [PERSON_NAME] Initial Therapy Session [PERSON_NAME]" at bounding box center [109, 171] width 125 height 24
click at [108, 68] on body "Wellnite Health Calendar Dashboard Prescribers Admins Coaches Therapists Medica…" at bounding box center [207, 111] width 415 height 223
select select "2025-9"
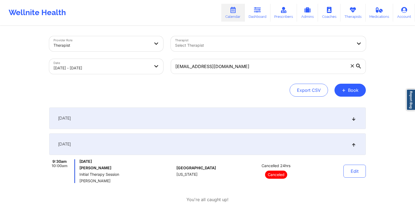
select select "2025-10"
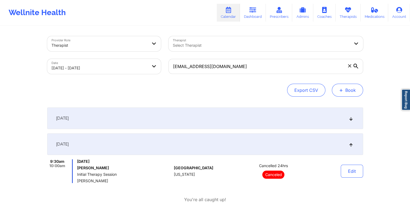
click at [351, 89] on button "+ Book" at bounding box center [347, 90] width 31 height 13
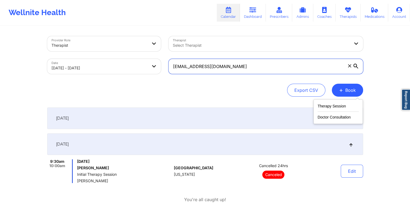
drag, startPoint x: 244, startPoint y: 65, endPoint x: 163, endPoint y: 67, distance: 80.7
click at [163, 67] on div "Provider Role Therapist Therapist Select Therapist Date [DATE] - [DATE] [EMAIL_…" at bounding box center [205, 54] width 324 height 45
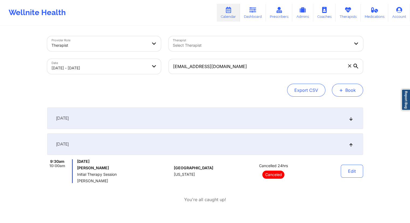
click at [356, 90] on button "+ Book" at bounding box center [347, 90] width 31 height 13
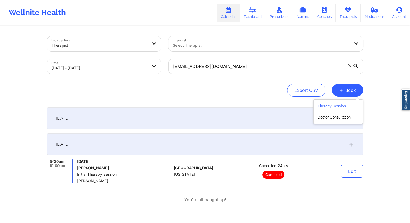
click at [338, 107] on button "Therapy Session" at bounding box center [338, 107] width 41 height 9
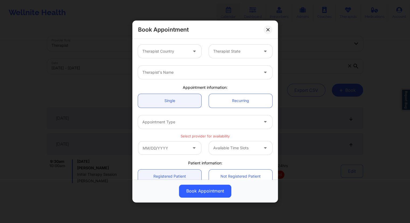
click at [170, 50] on div at bounding box center [165, 51] width 46 height 6
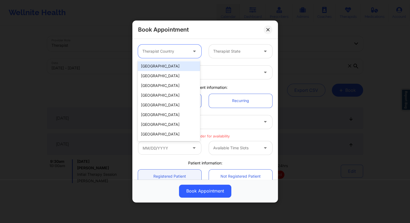
click at [159, 66] on div "[GEOGRAPHIC_DATA]" at bounding box center [169, 66] width 62 height 10
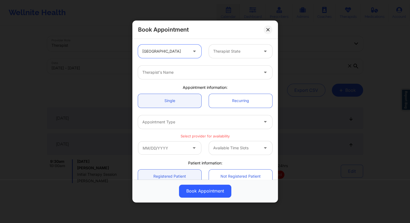
click at [275, 28] on div "Book Appointment" at bounding box center [206, 30] width 146 height 18
click at [268, 29] on icon at bounding box center [268, 29] width 3 height 3
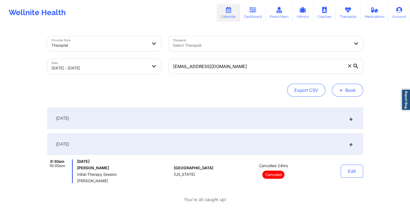
click at [347, 88] on button "+ Book" at bounding box center [347, 90] width 31 height 13
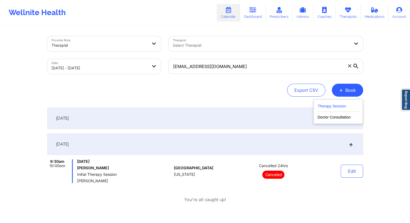
click at [330, 108] on button "Therapy Session" at bounding box center [338, 107] width 41 height 9
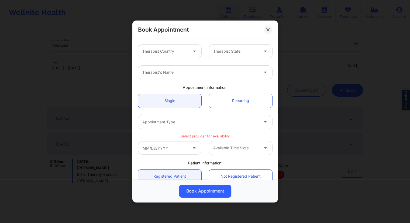
click at [178, 52] on div at bounding box center [165, 51] width 46 height 6
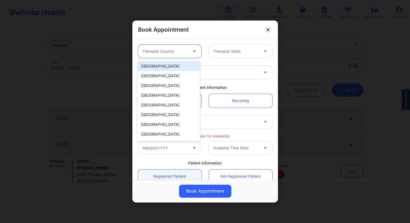
click at [163, 67] on div "[GEOGRAPHIC_DATA]" at bounding box center [169, 66] width 62 height 10
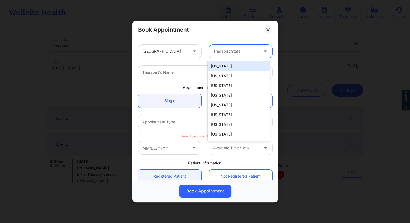
click at [214, 53] on div at bounding box center [236, 51] width 46 height 6
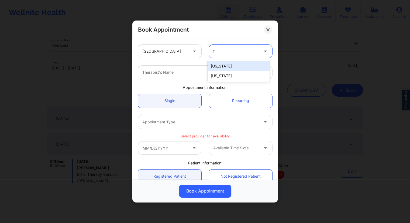
type input "fl"
click at [218, 67] on div "[US_STATE]" at bounding box center [239, 66] width 62 height 10
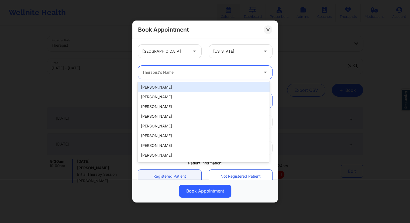
click at [178, 75] on div at bounding box center [200, 72] width 117 height 6
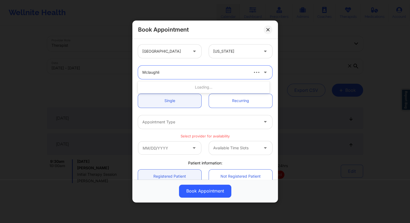
type input "[PERSON_NAME]"
click at [161, 98] on div "[PERSON_NAME]" at bounding box center [204, 97] width 132 height 10
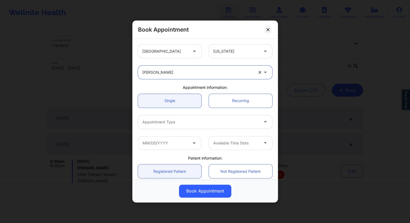
click at [191, 127] on div "Appointment Type" at bounding box center [198, 121] width 121 height 13
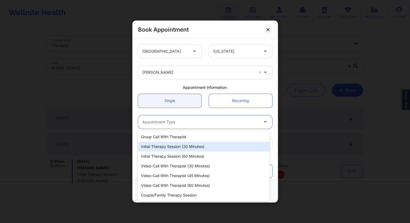
click at [172, 147] on div "Initial Therapy Session (30 minutes)" at bounding box center [204, 147] width 132 height 10
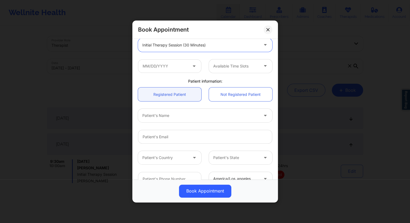
scroll to position [81, 0]
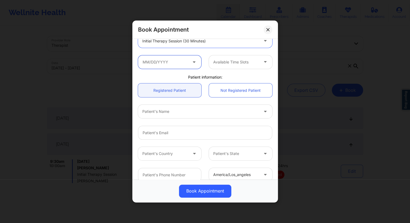
click at [169, 65] on input "text" at bounding box center [169, 61] width 63 height 13
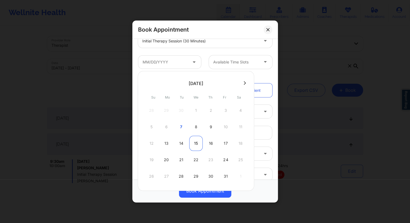
click at [197, 143] on div "15" at bounding box center [195, 143] width 13 height 15
type input "[DATE]"
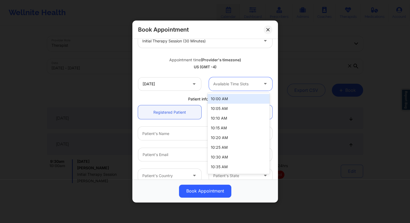
click at [230, 86] on div at bounding box center [236, 84] width 46 height 6
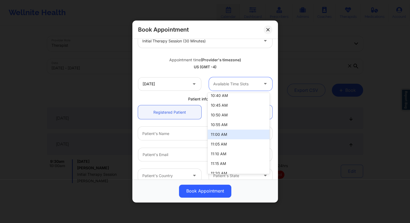
click at [222, 133] on div "11:00 AM" at bounding box center [239, 135] width 62 height 10
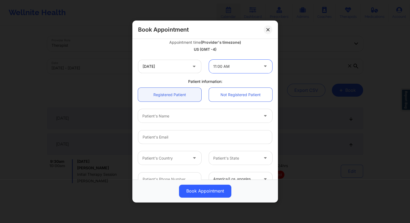
scroll to position [108, 0]
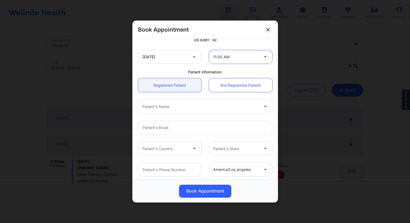
click at [169, 109] on div at bounding box center [200, 106] width 117 height 6
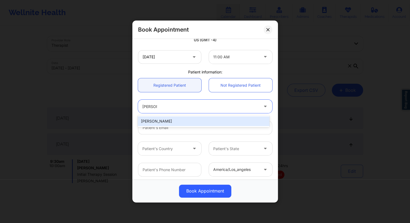
type input "[PERSON_NAME]"
click at [181, 123] on div "[PERSON_NAME]" at bounding box center [204, 121] width 132 height 10
type input "[EMAIL_ADDRESS][DOMAIN_NAME]"
type input "[PHONE_NUMBER]"
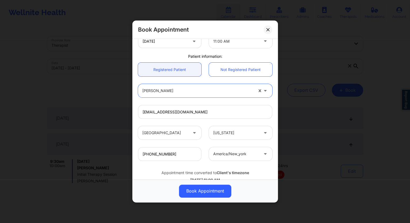
scroll to position [140, 0]
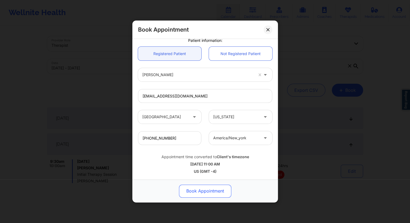
click at [207, 190] on button "Book Appointment" at bounding box center [205, 191] width 52 height 13
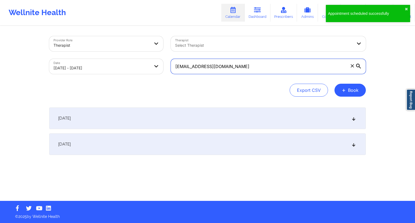
drag, startPoint x: 234, startPoint y: 67, endPoint x: 171, endPoint y: 69, distance: 63.7
click at [171, 69] on input "[EMAIL_ADDRESS][DOMAIN_NAME]" at bounding box center [268, 66] width 195 height 15
select select "2025-9"
select select "2025-10"
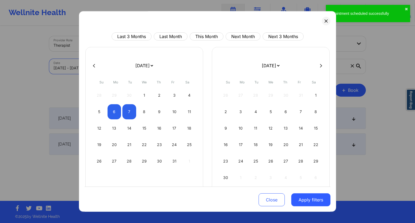
click at [80, 68] on body "Appointment scheduled successfully ✖︎ Wellnite Health Calendar Dashboard Prescr…" at bounding box center [207, 111] width 415 height 223
click at [128, 129] on div "14" at bounding box center [129, 128] width 14 height 15
select select "2025-9"
select select "2025-10"
select select "2025-9"
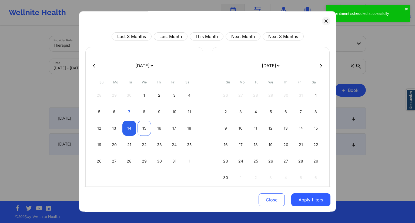
select select "2025-10"
click at [144, 130] on div "15" at bounding box center [144, 128] width 14 height 15
select select "2025-9"
select select "2025-10"
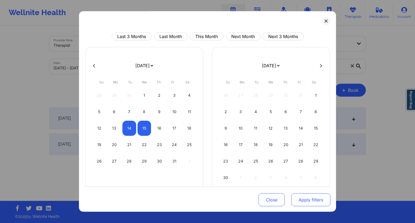
click at [313, 202] on button "Apply filters" at bounding box center [310, 199] width 39 height 13
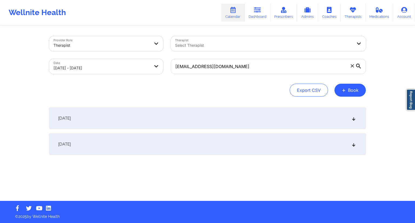
click at [172, 141] on div "[DATE]" at bounding box center [207, 144] width 316 height 22
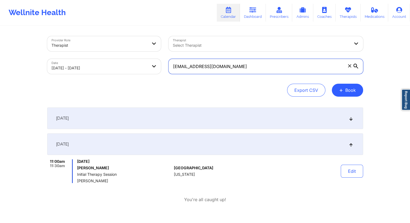
drag, startPoint x: 228, startPoint y: 70, endPoint x: 168, endPoint y: 70, distance: 60.7
click at [168, 70] on div "[EMAIL_ADDRESS][DOMAIN_NAME]" at bounding box center [266, 66] width 202 height 23
click at [251, 15] on link "Dashboard" at bounding box center [253, 13] width 26 height 18
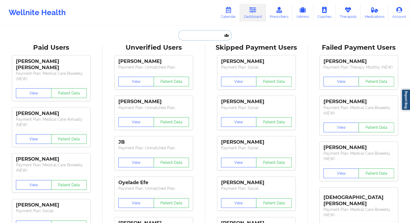
click at [187, 34] on input "text" at bounding box center [204, 35] width 53 height 10
paste input "[EMAIL_ADDRESS][DOMAIN_NAME]"
type input "[EMAIL_ADDRESS][DOMAIN_NAME]"
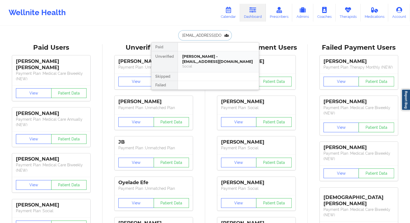
click at [195, 63] on div "[PERSON_NAME] - [EMAIL_ADDRESS][DOMAIN_NAME]" at bounding box center [218, 59] width 72 height 10
